Goal: Task Accomplishment & Management: Use online tool/utility

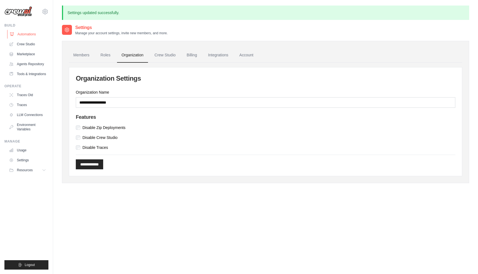
click at [30, 34] on link "Automations" at bounding box center [28, 34] width 42 height 9
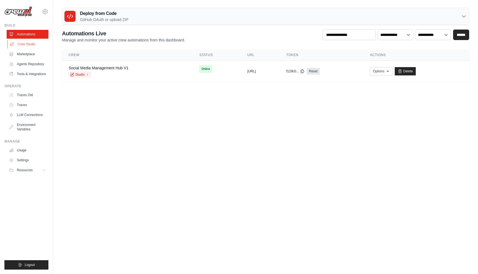
click at [31, 46] on link "Crew Studio" at bounding box center [28, 44] width 42 height 9
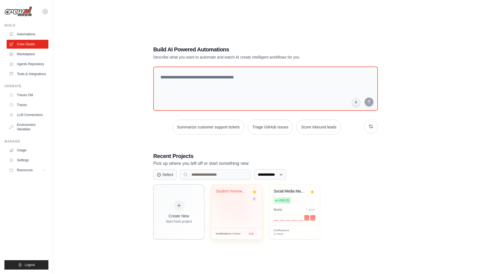
click at [240, 204] on div "Student Homework Assistant" at bounding box center [236, 207] width 51 height 44
click at [45, 13] on icon at bounding box center [45, 11] width 7 height 7
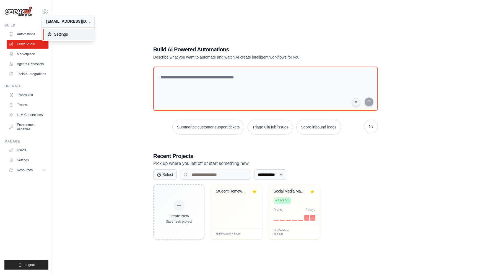
click at [63, 35] on span "Settings" at bounding box center [69, 35] width 44 height 6
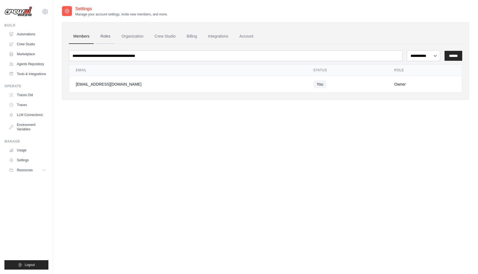
click at [110, 39] on link "Roles" at bounding box center [105, 36] width 19 height 15
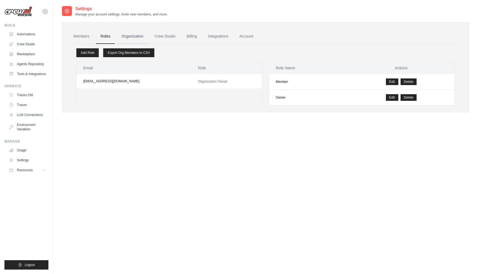
click at [128, 38] on link "Organization" at bounding box center [132, 36] width 31 height 15
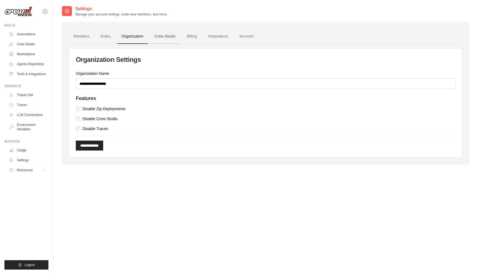
click at [170, 35] on link "Crew Studio" at bounding box center [165, 36] width 30 height 15
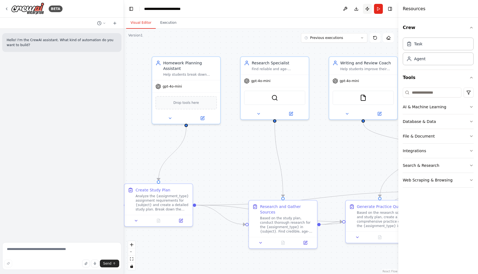
click at [365, 11] on button "Publish" at bounding box center [367, 9] width 9 height 10
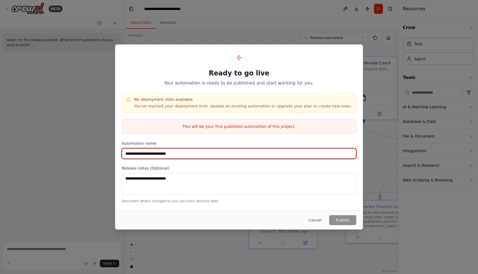
click at [218, 153] on input "**********" at bounding box center [239, 154] width 235 height 11
type input "**********"
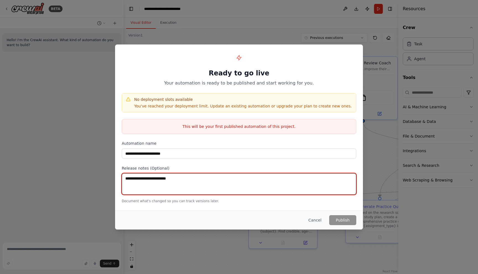
click at [211, 182] on textarea at bounding box center [239, 184] width 235 height 22
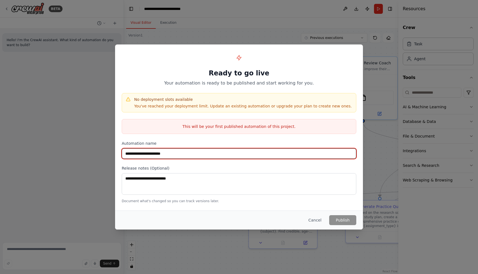
click at [201, 156] on input "**********" at bounding box center [239, 154] width 235 height 11
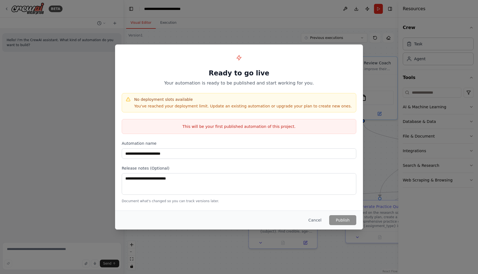
click at [230, 108] on p "You've reached your deployment limit. Update an existing automation or upgrade …" at bounding box center [243, 106] width 218 height 6
click at [273, 108] on p "You've reached your deployment limit. Update an existing automation or upgrade …" at bounding box center [243, 106] width 218 height 6
click at [315, 220] on button "Cancel" at bounding box center [315, 220] width 22 height 10
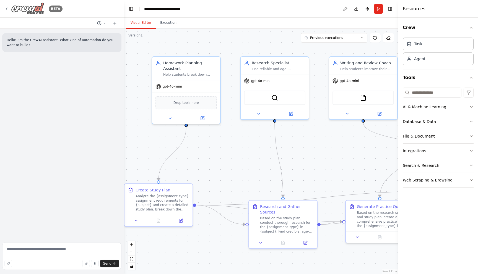
click at [8, 8] on icon at bounding box center [6, 9] width 4 height 4
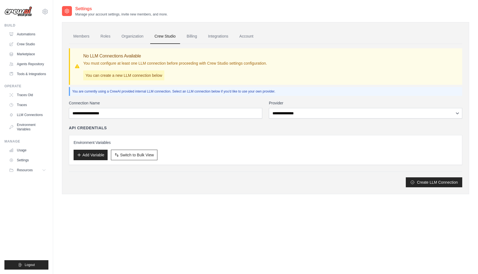
click at [191, 36] on link "Billing" at bounding box center [191, 36] width 19 height 15
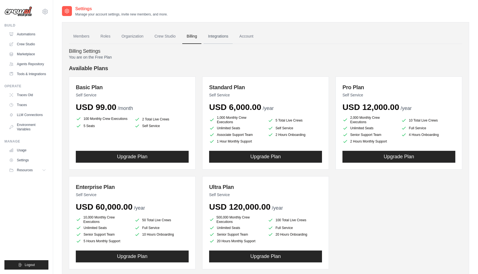
click at [218, 38] on link "Integrations" at bounding box center [218, 36] width 29 height 15
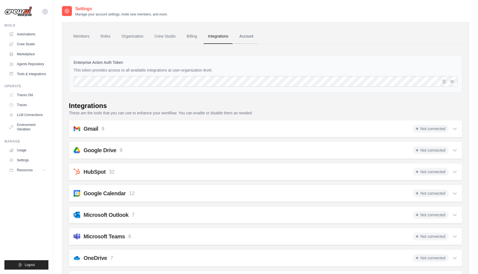
click at [248, 36] on link "Account" at bounding box center [246, 36] width 23 height 15
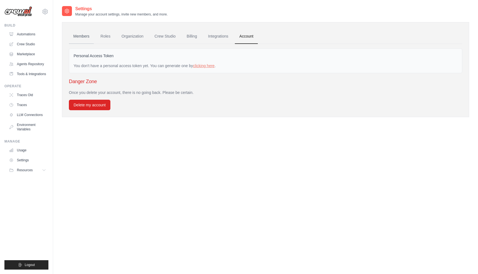
click at [80, 37] on link "Members" at bounding box center [81, 36] width 25 height 15
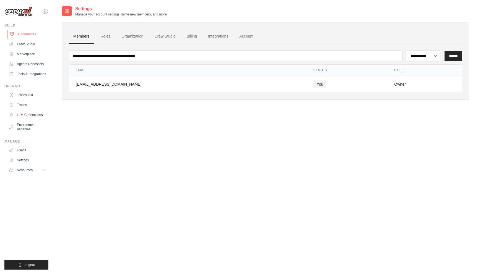
click at [28, 32] on link "Automations" at bounding box center [28, 34] width 42 height 9
